Goal: Information Seeking & Learning: Learn about a topic

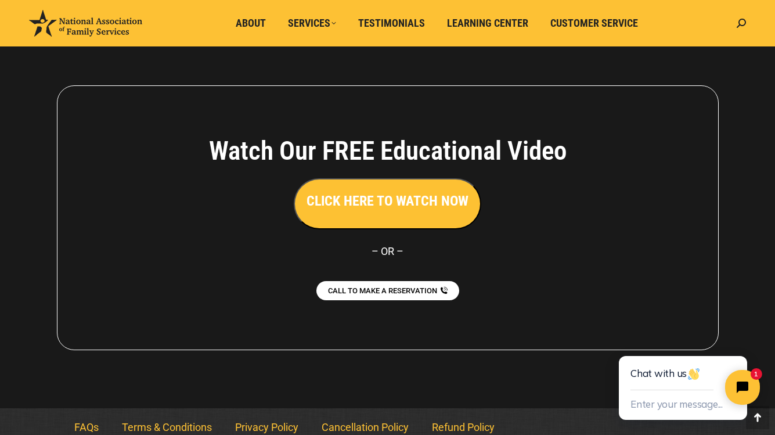
scroll to position [2602, 0]
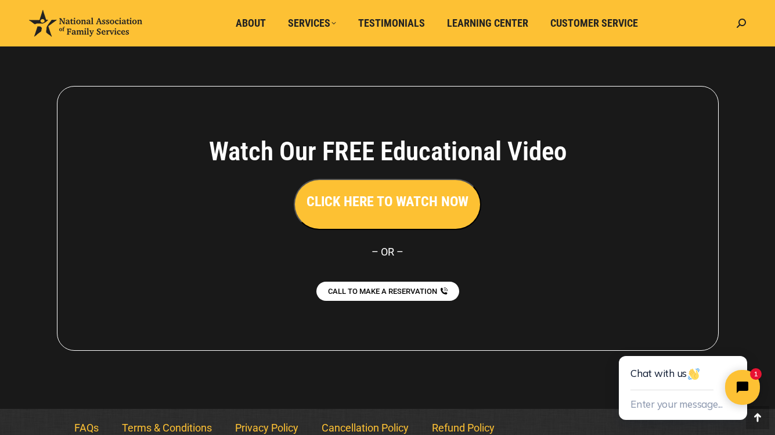
click at [81, 414] on link "FAQs" at bounding box center [87, 427] width 48 height 27
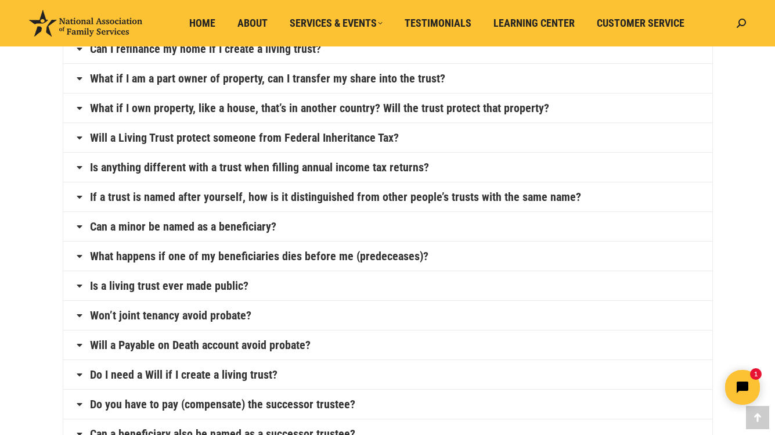
scroll to position [266, 0]
click at [76, 162] on icon at bounding box center [79, 166] width 9 height 9
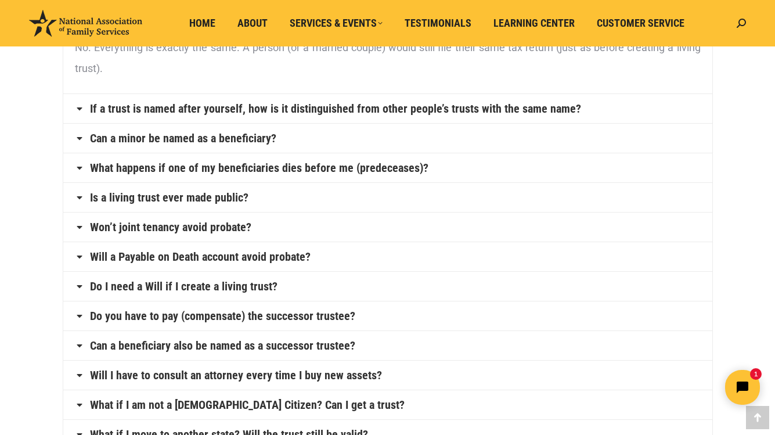
scroll to position [376, 0]
click at [80, 164] on icon at bounding box center [79, 167] width 9 height 9
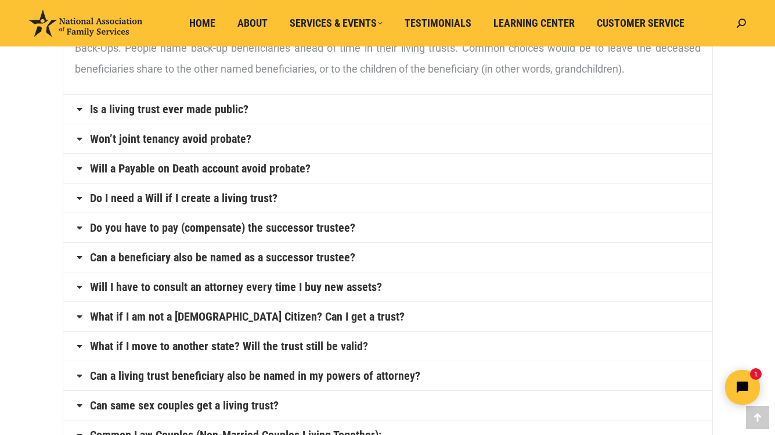
scroll to position [464, 0]
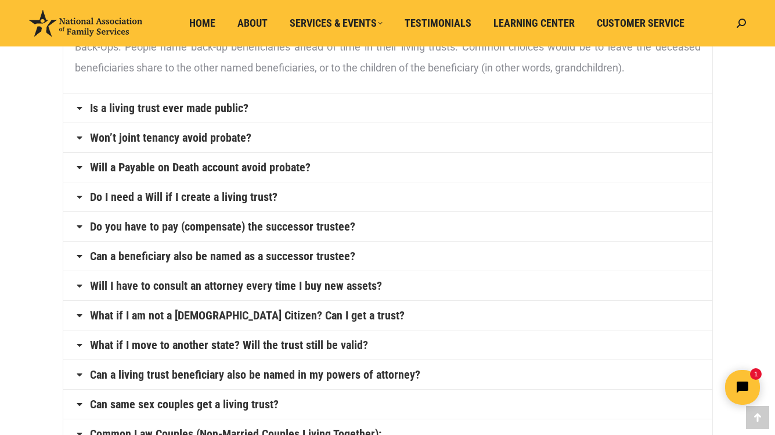
click at [80, 166] on icon at bounding box center [79, 167] width 9 height 9
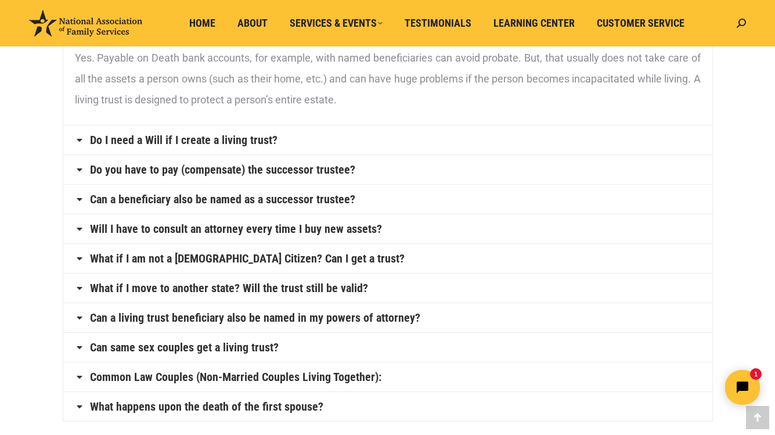
scroll to position [546, 0]
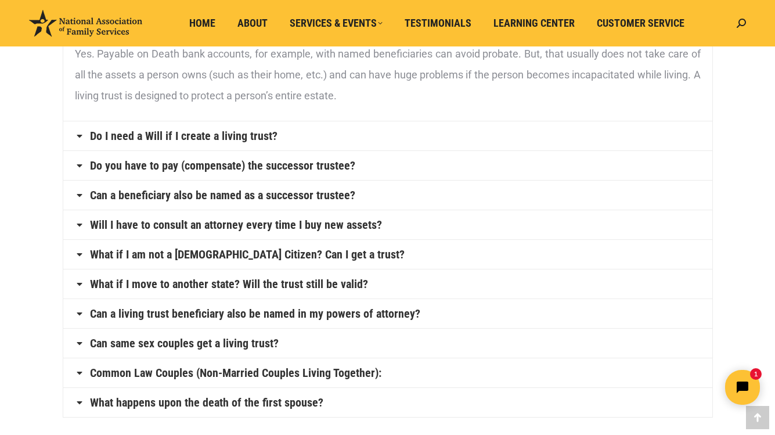
click at [81, 135] on icon at bounding box center [79, 135] width 9 height 9
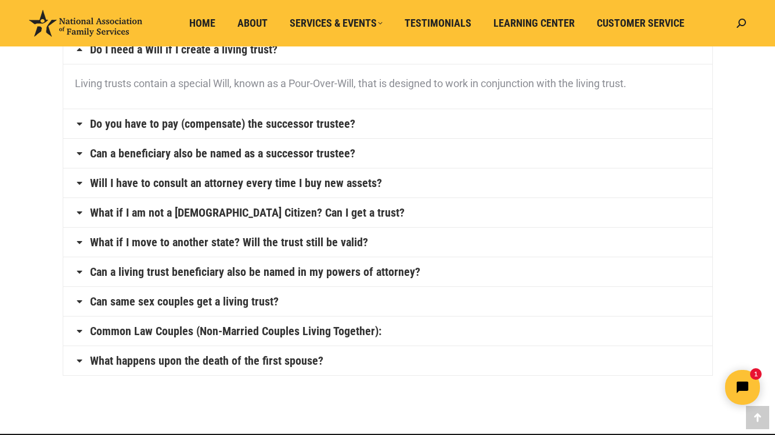
click at [79, 121] on icon at bounding box center [79, 123] width 9 height 9
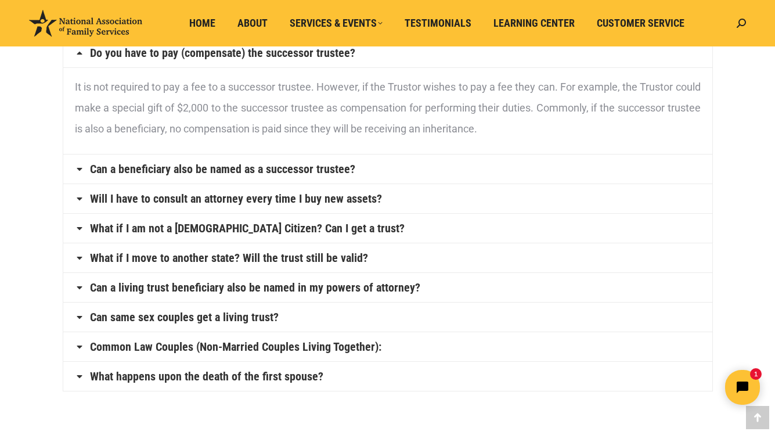
scroll to position [584, 0]
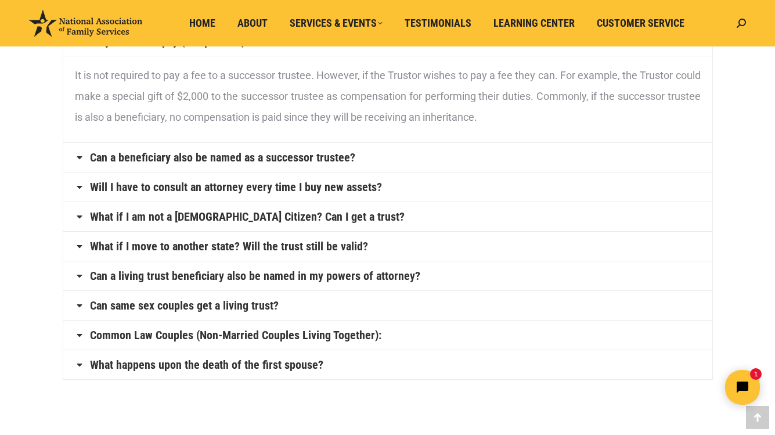
click at [79, 157] on icon at bounding box center [79, 157] width 9 height 9
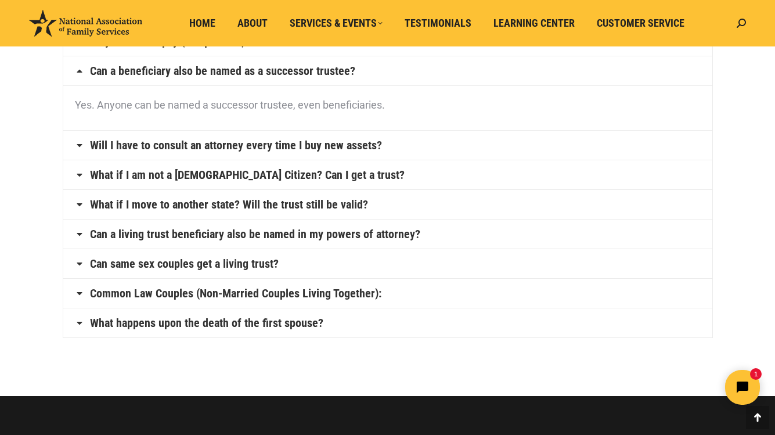
click at [77, 143] on icon at bounding box center [79, 144] width 9 height 9
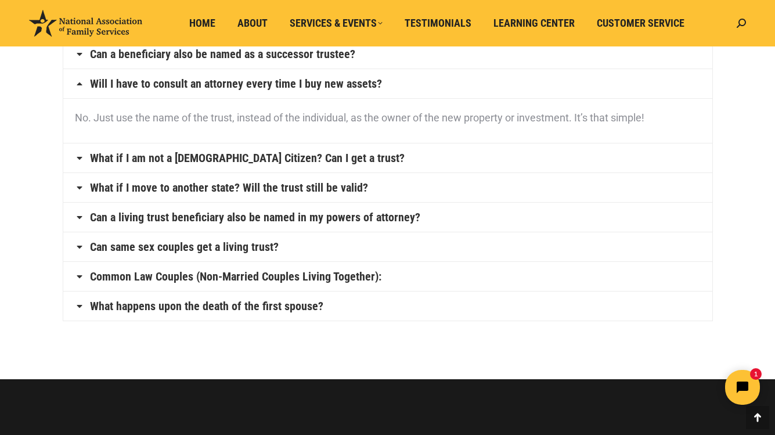
scroll to position [606, 0]
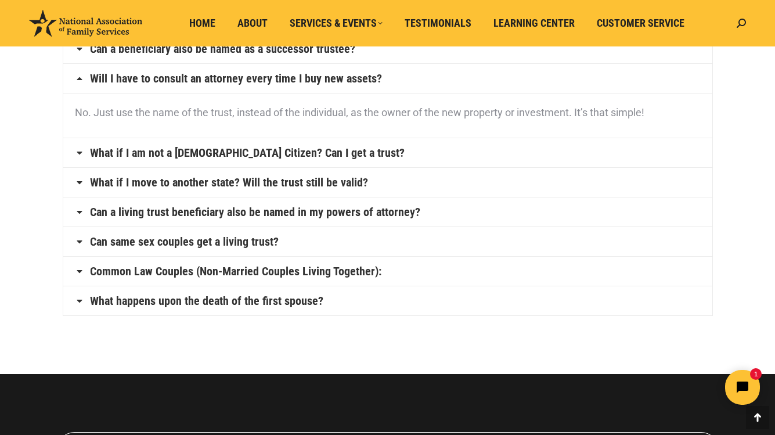
click at [78, 179] on icon at bounding box center [79, 182] width 9 height 9
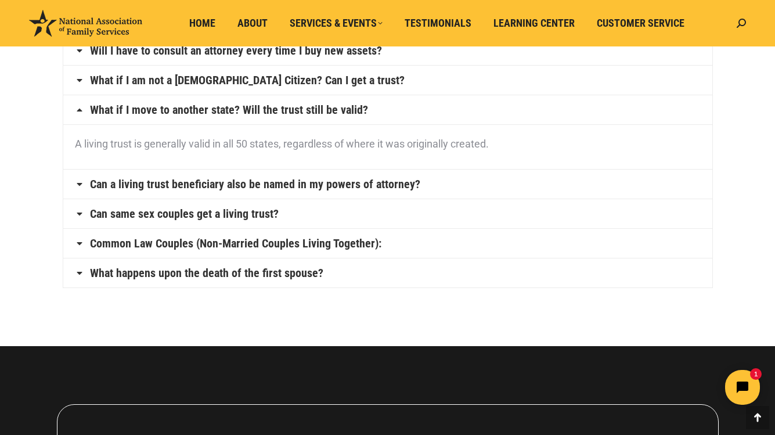
scroll to position [636, 0]
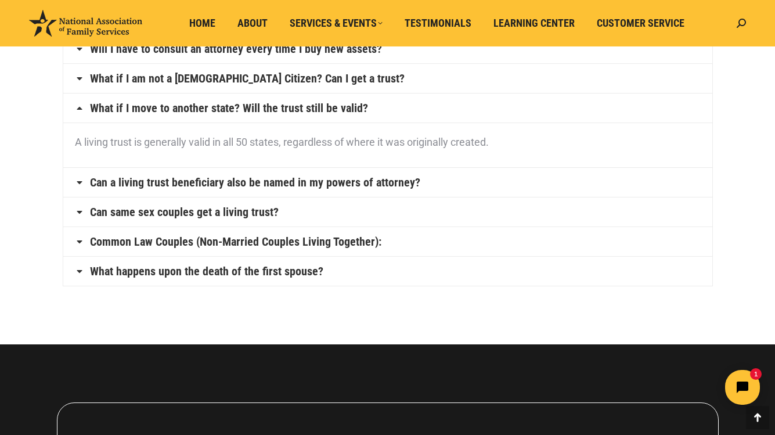
click at [78, 179] on icon at bounding box center [79, 182] width 9 height 9
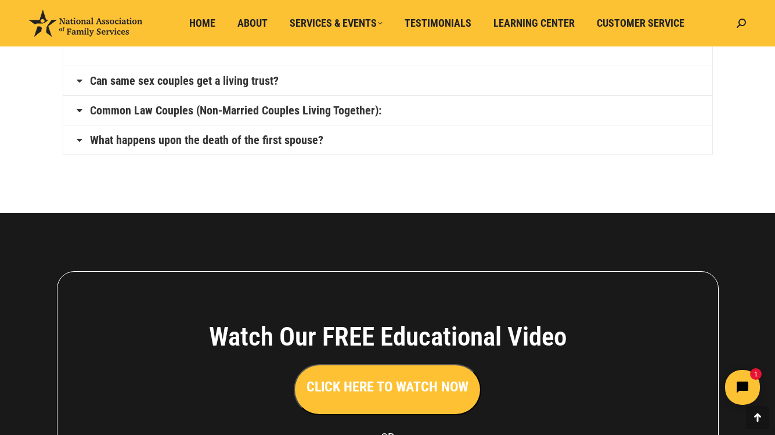
scroll to position [767, 0]
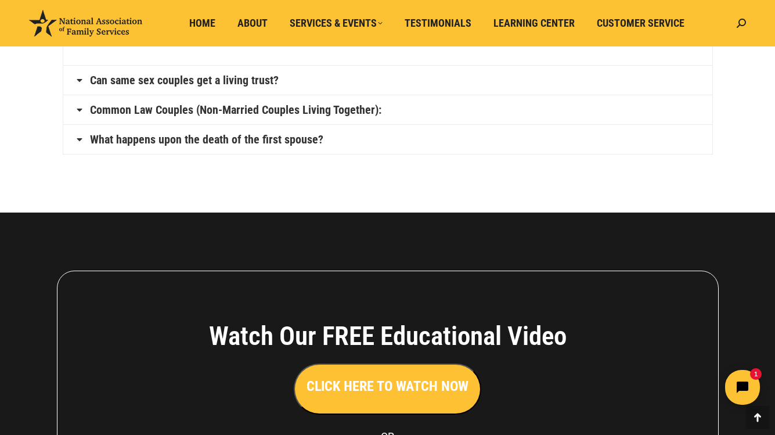
click at [78, 139] on icon at bounding box center [79, 139] width 9 height 9
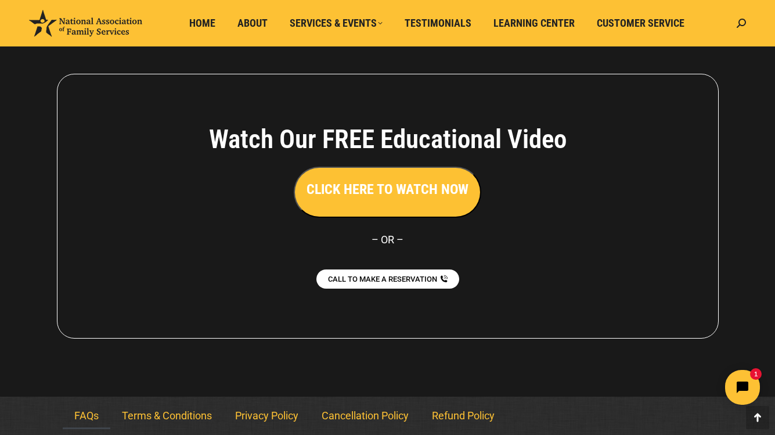
scroll to position [986, 0]
click at [165, 413] on link "Terms & Conditions" at bounding box center [166, 415] width 113 height 27
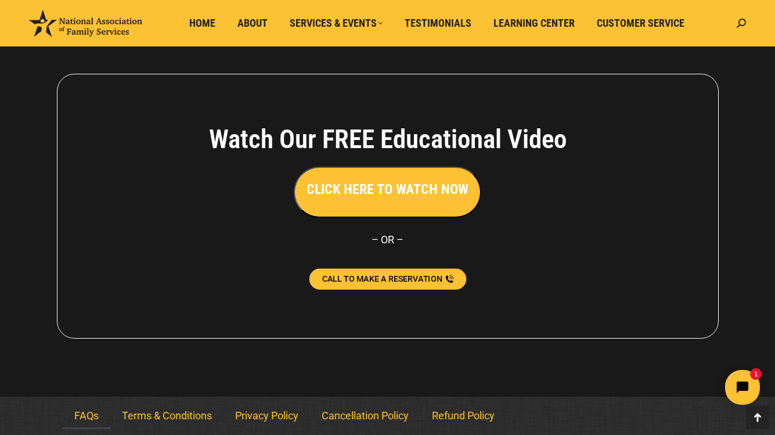
click at [408, 276] on span "CALL TO MAKE A RESERVATION" at bounding box center [382, 279] width 120 height 8
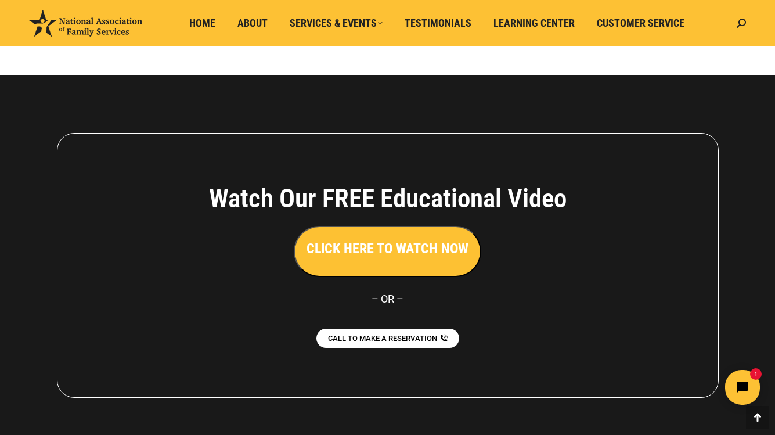
scroll to position [925, 0]
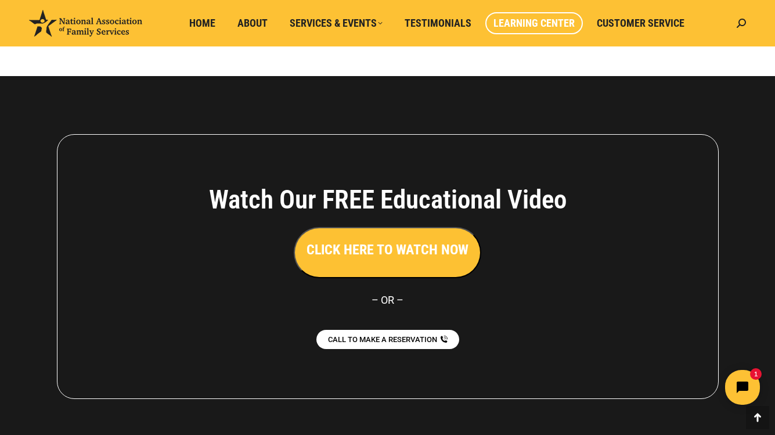
click at [530, 23] on span "Learning Center" at bounding box center [533, 23] width 81 height 13
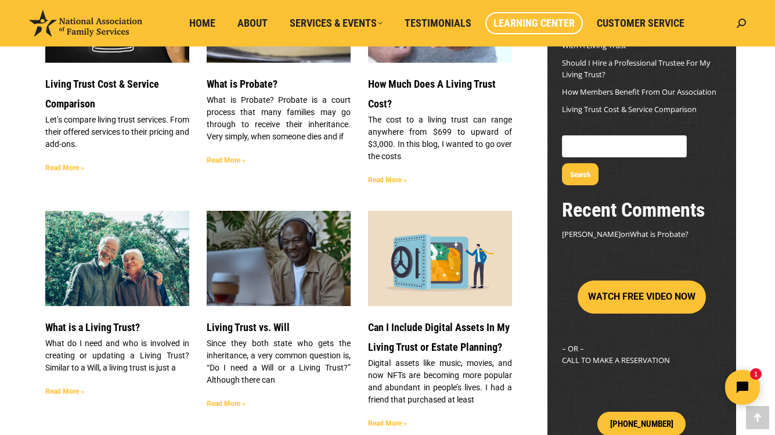
scroll to position [200, 0]
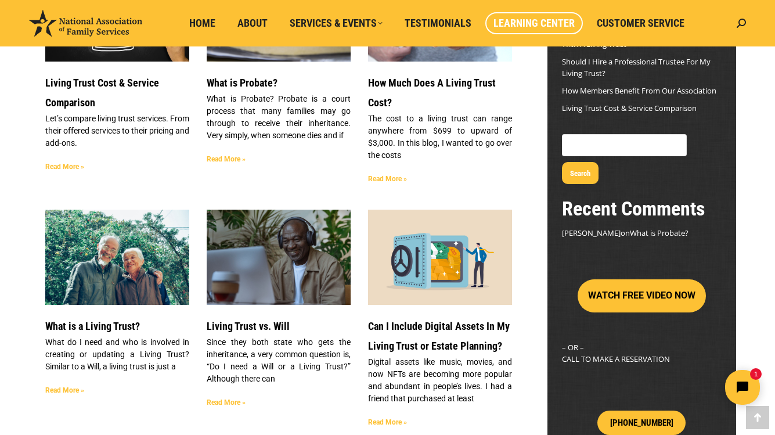
click at [390, 178] on link "Read More »" at bounding box center [387, 179] width 39 height 8
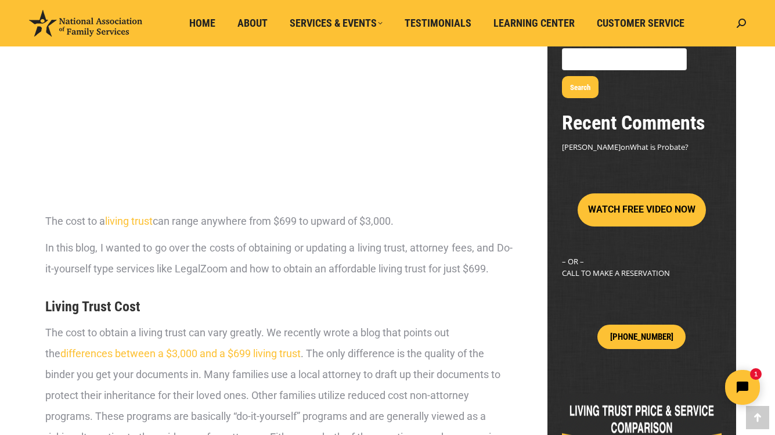
scroll to position [283, 0]
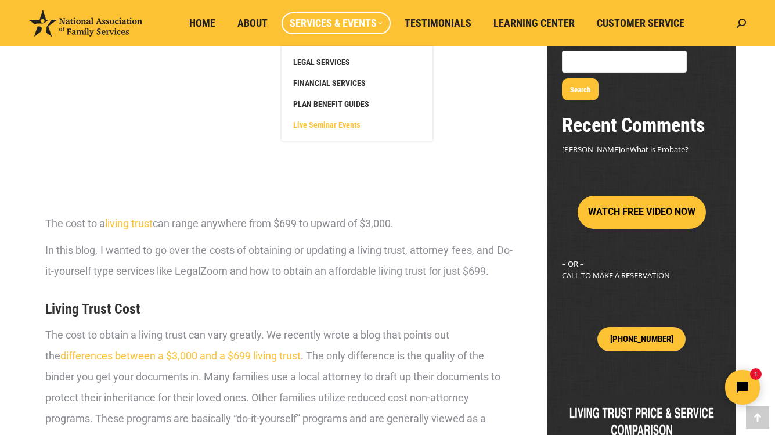
click at [328, 123] on span "Live Seminar Events" at bounding box center [326, 125] width 67 height 10
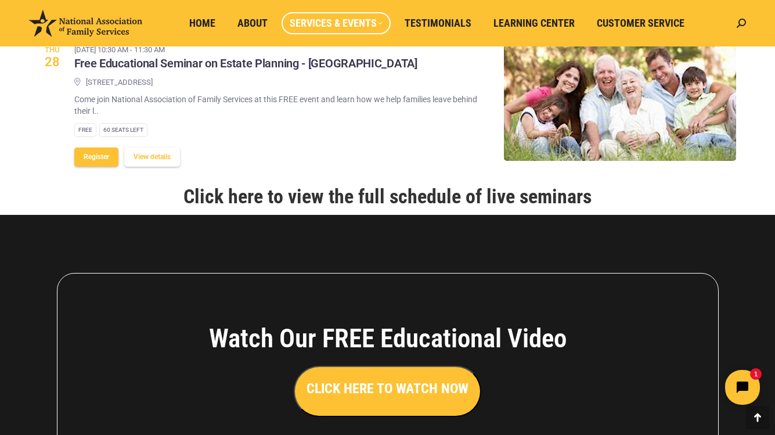
scroll to position [1468, 0]
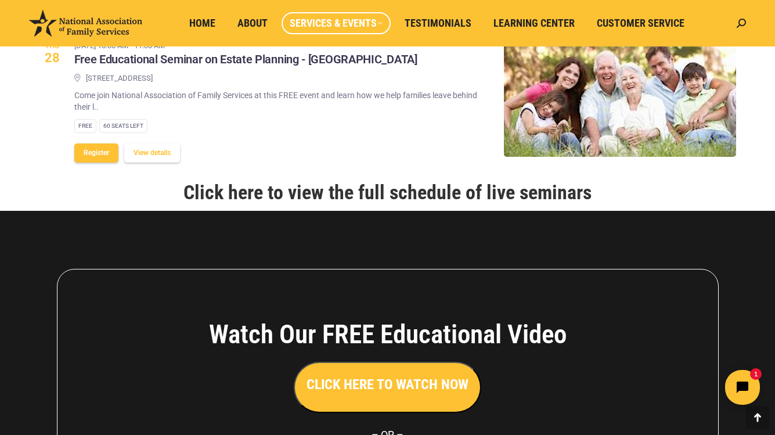
click at [394, 204] on link "Click here to view the full schedule of live seminars" at bounding box center [387, 192] width 408 height 23
